Goal: Task Accomplishment & Management: Use online tool/utility

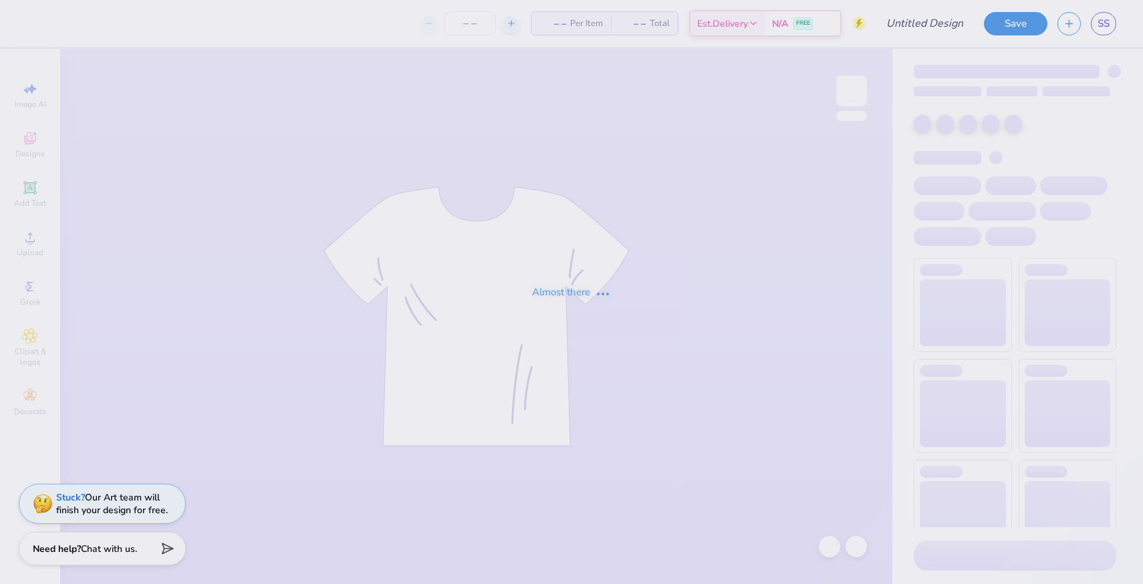
type input "[PERSON_NAME] : [GEOGRAPHIC_DATA]"
type input "24"
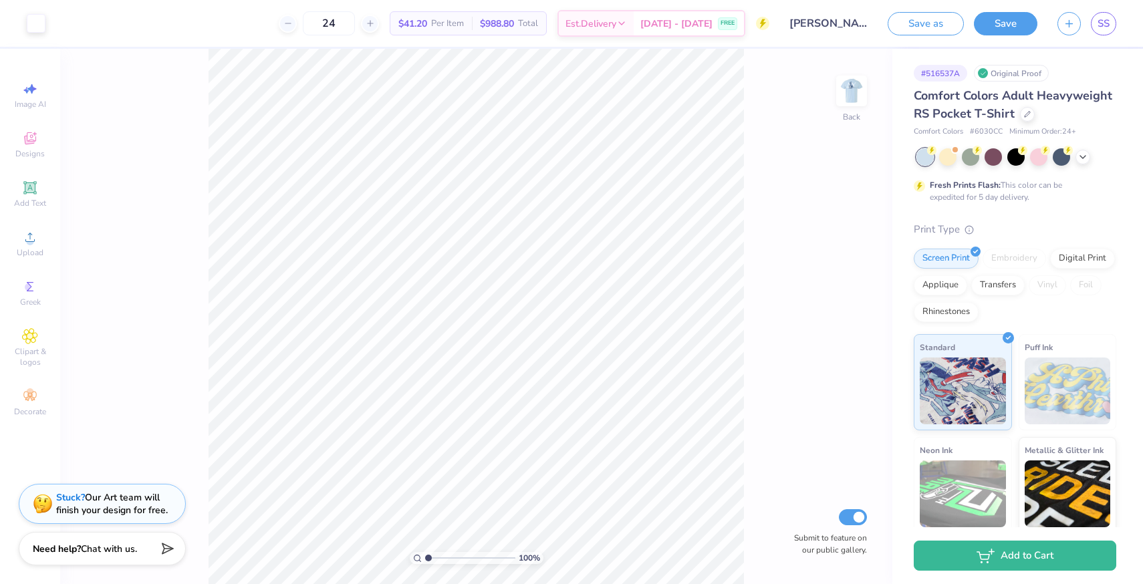
click at [1088, 162] on div at bounding box center [1016, 156] width 200 height 17
click at [1075, 160] on div at bounding box center [1016, 156] width 200 height 17
click at [1084, 159] on icon at bounding box center [1082, 155] width 11 height 11
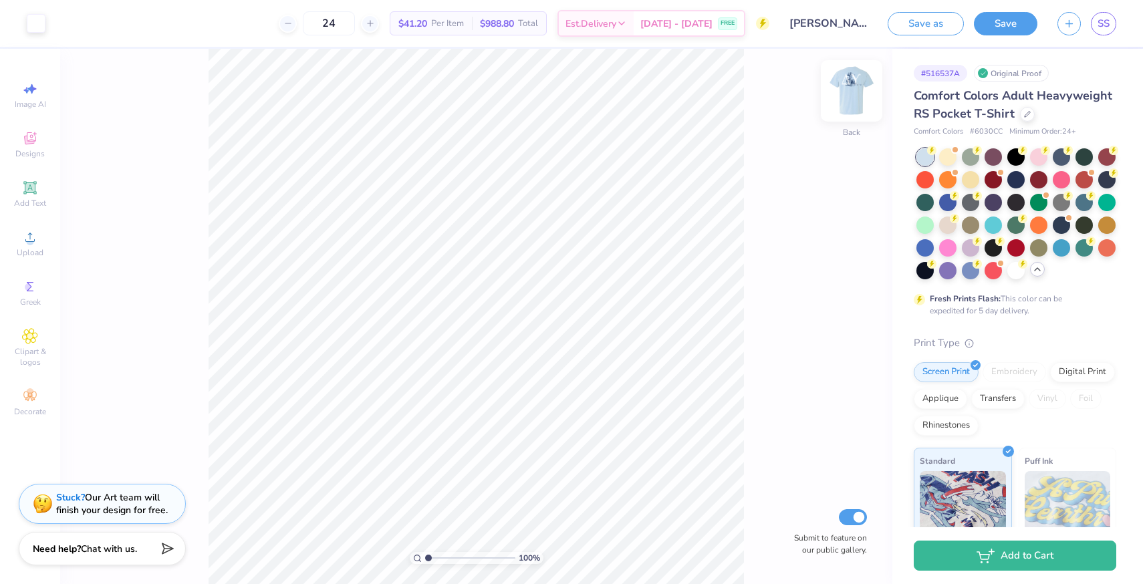
click at [857, 92] on img at bounding box center [851, 90] width 53 height 53
click at [1096, 26] on link "SS" at bounding box center [1102, 23] width 25 height 23
